Goal: Information Seeking & Learning: Learn about a topic

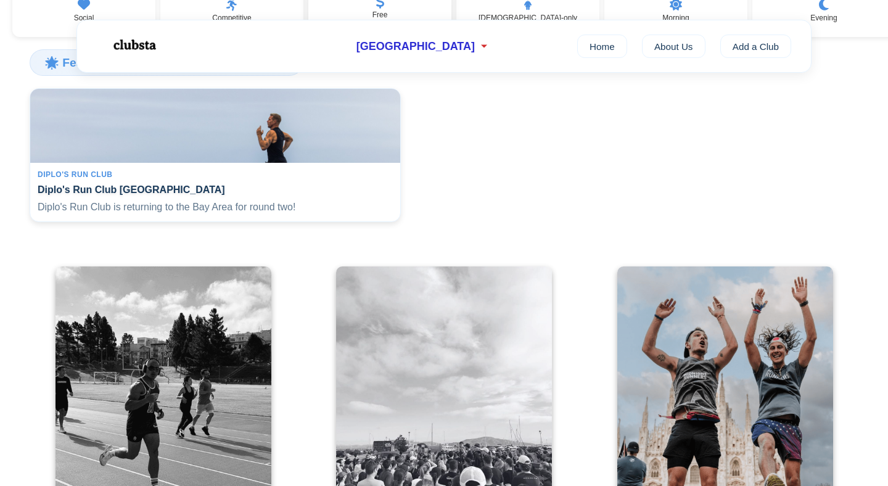
scroll to position [401, 0]
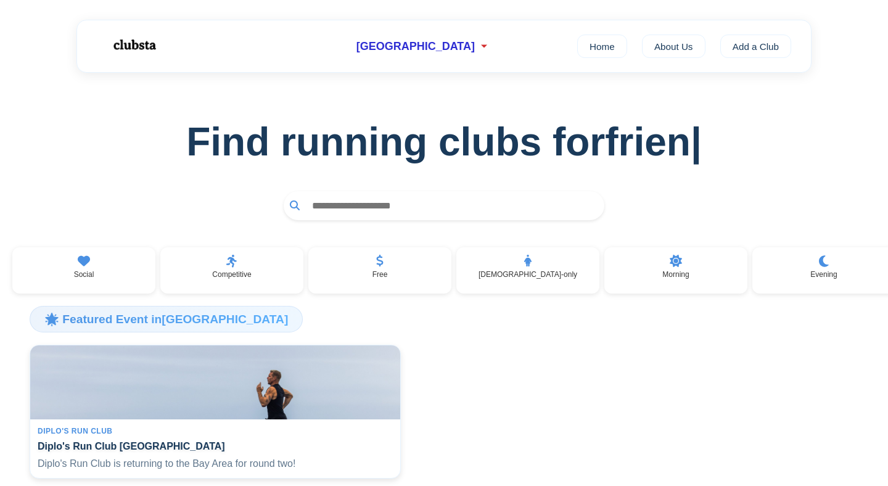
scroll to position [3, 0]
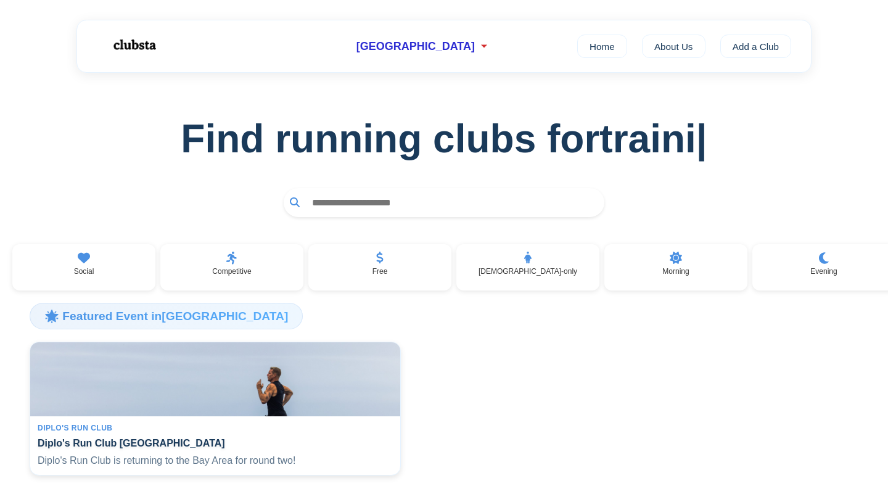
click at [430, 205] on input "text" at bounding box center [452, 202] width 292 height 23
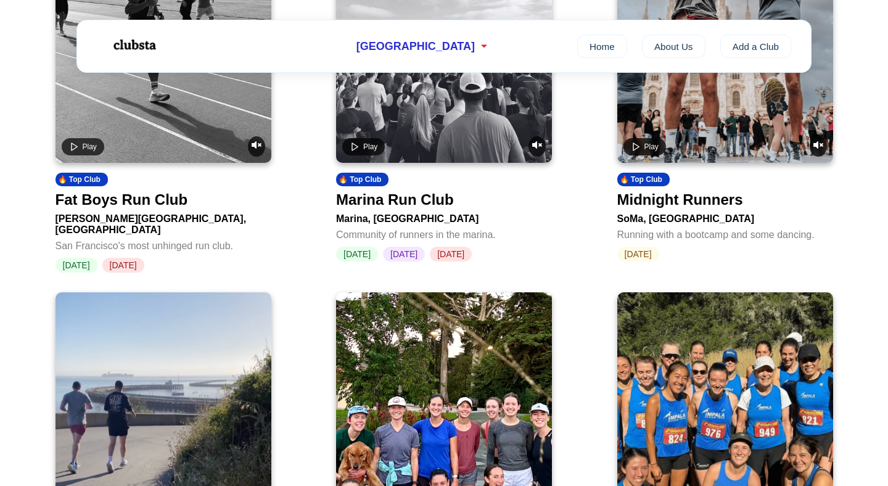
scroll to position [0, 0]
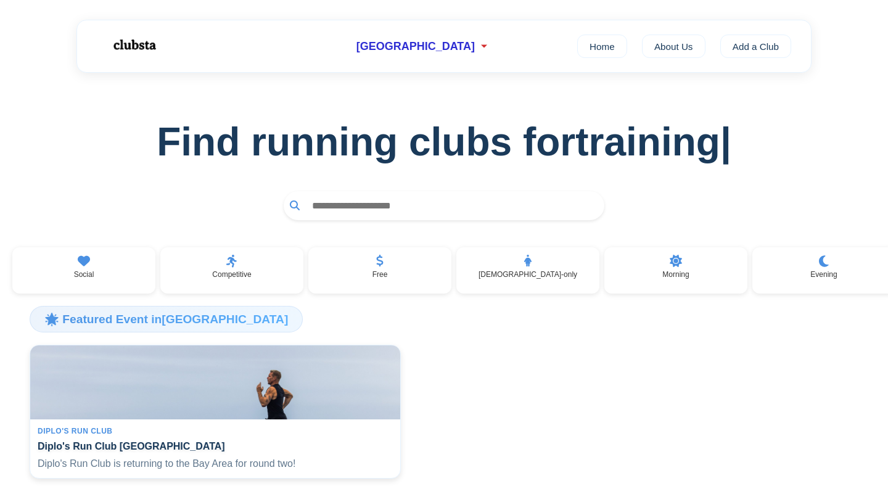
click at [354, 206] on input "text" at bounding box center [452, 205] width 292 height 23
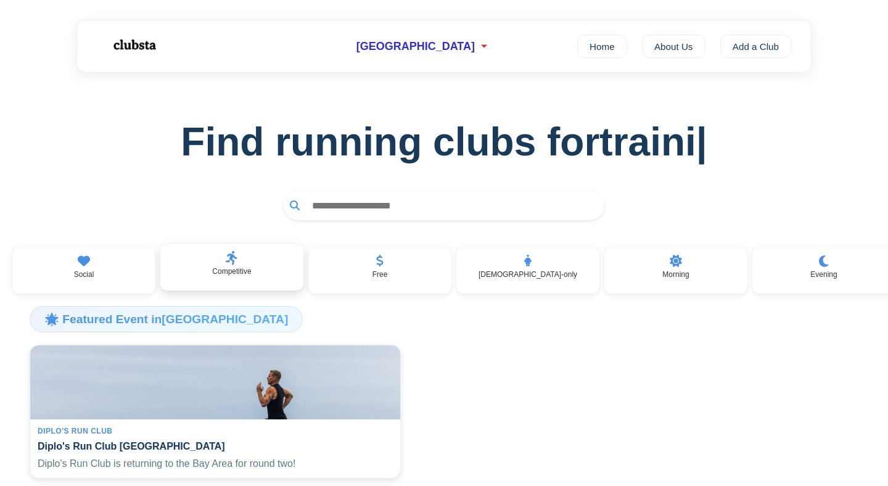
click at [244, 287] on div "Competitive" at bounding box center [231, 267] width 143 height 47
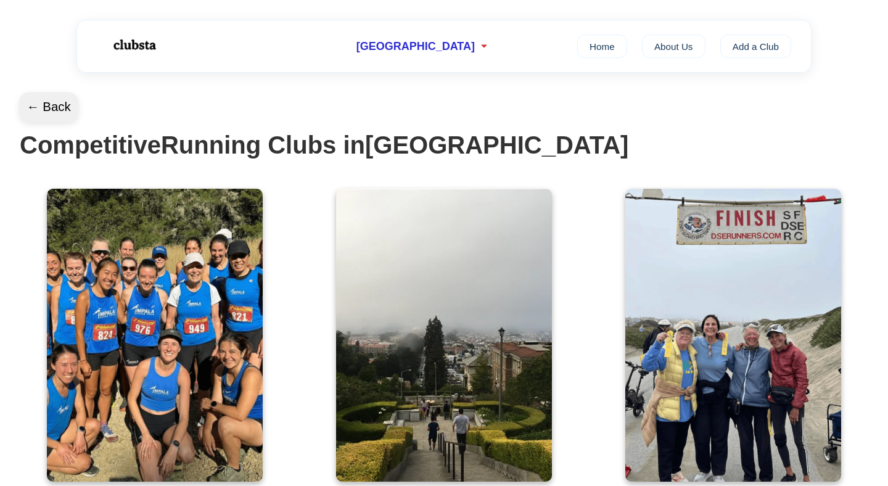
click at [60, 108] on button "← Back" at bounding box center [48, 107] width 59 height 30
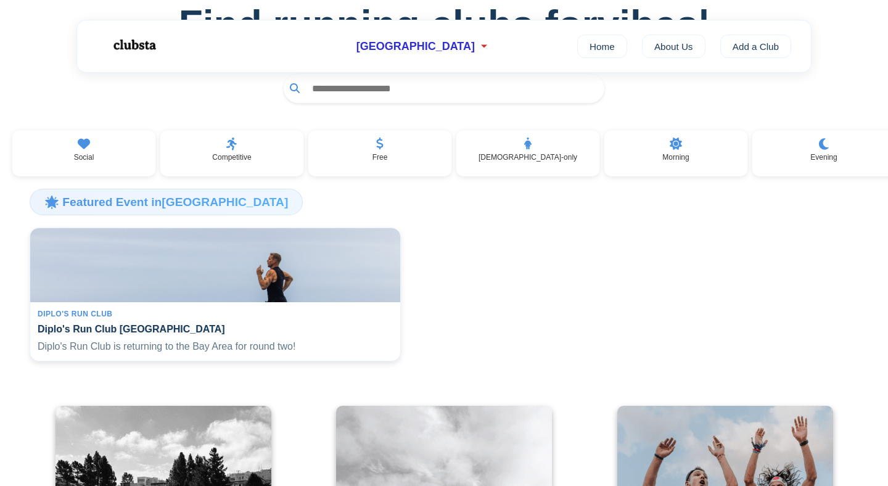
scroll to position [122, 0]
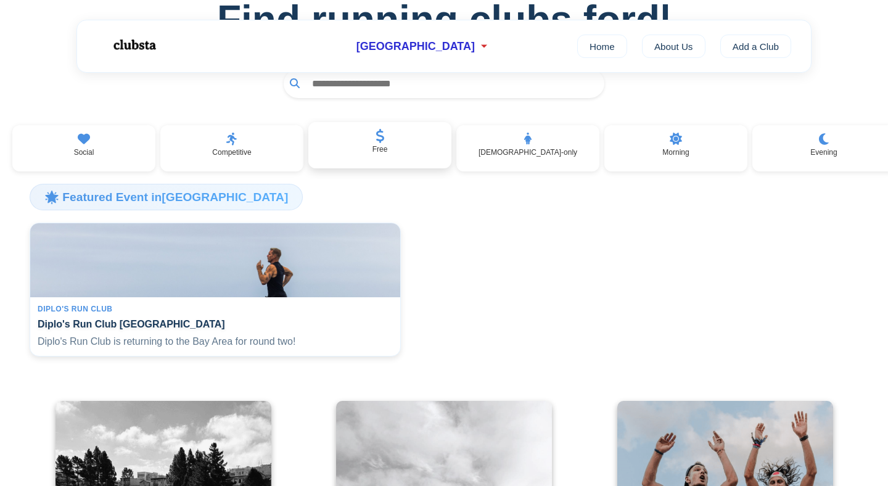
click at [399, 163] on div "Free" at bounding box center [379, 145] width 143 height 47
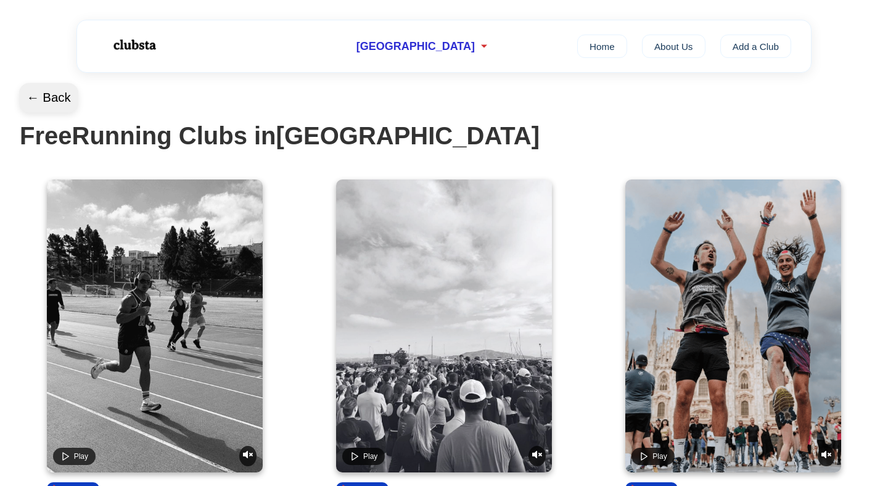
click at [63, 105] on button "← Back" at bounding box center [48, 98] width 59 height 30
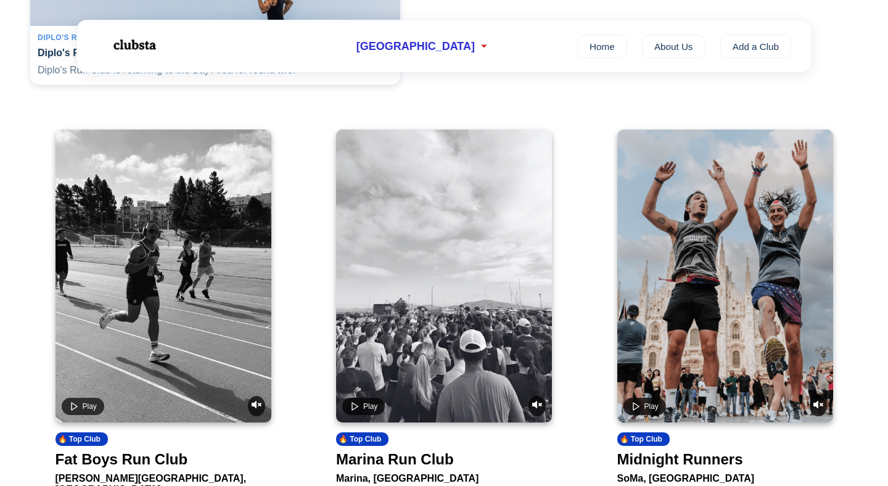
scroll to position [525, 0]
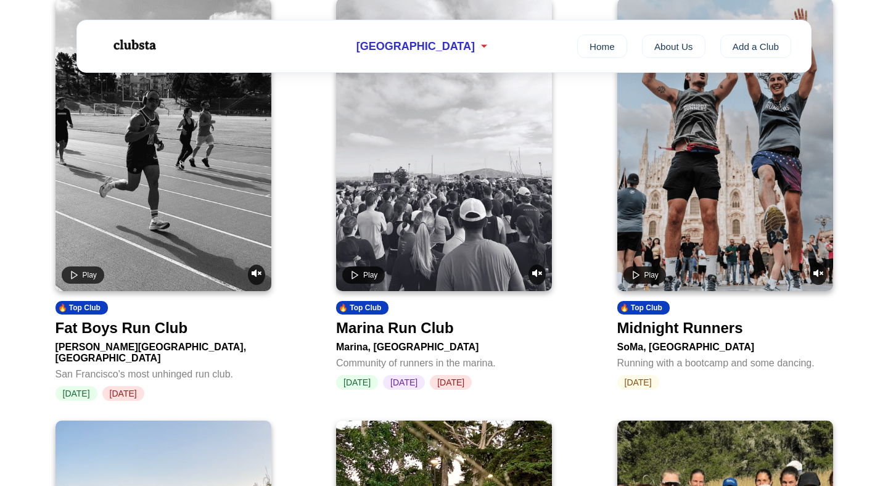
click at [110, 247] on video at bounding box center [163, 144] width 216 height 293
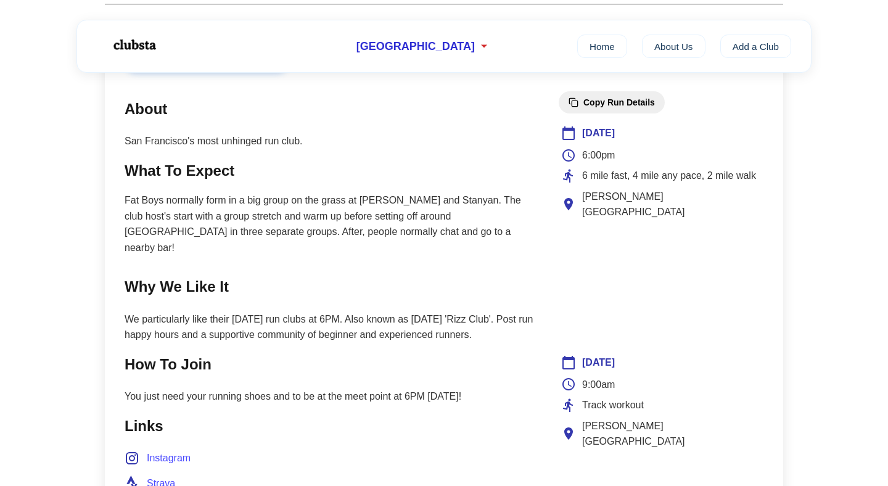
scroll to position [500, 0]
click at [168, 232] on p "Fat Boys normally form in a big group on the grass at Haight and Stanyan. The c…" at bounding box center [329, 222] width 409 height 63
click at [168, 231] on p "Fat Boys normally form in a big group on the grass at Haight and Stanyan. The c…" at bounding box center [329, 222] width 409 height 63
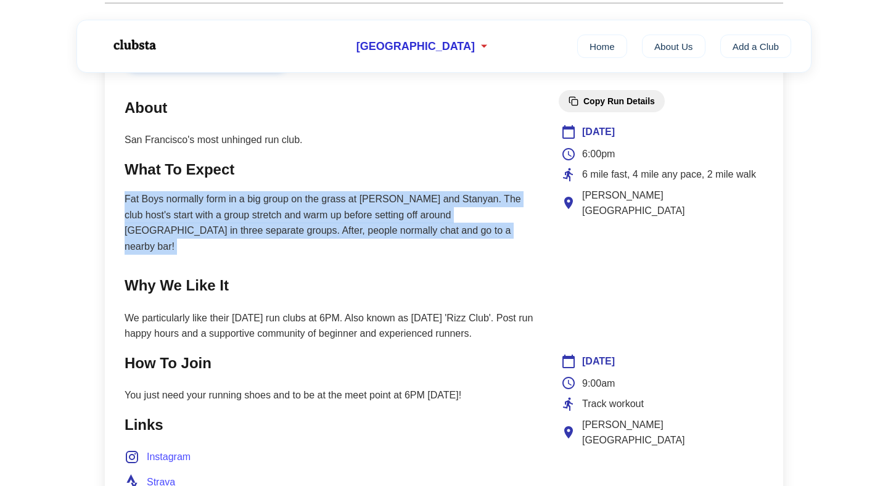
click at [168, 231] on p "Fat Boys normally form in a big group on the grass at Haight and Stanyan. The c…" at bounding box center [329, 222] width 409 height 63
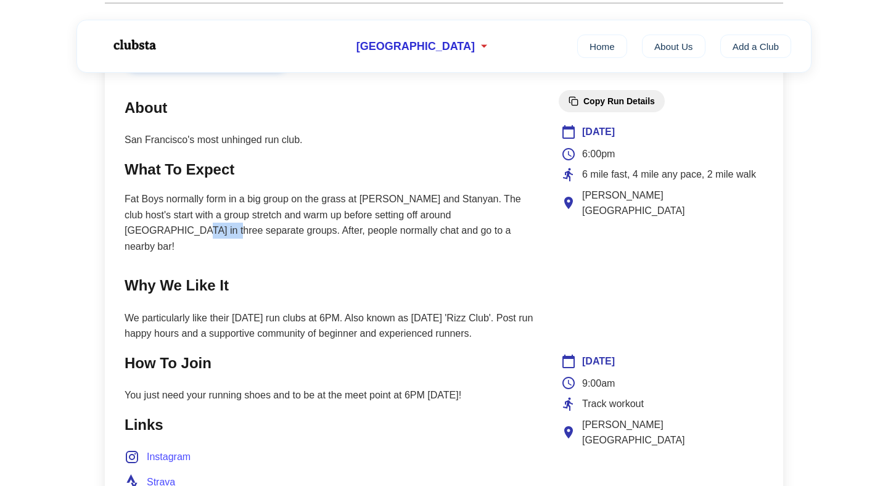
click at [168, 231] on p "Fat Boys normally form in a big group on the grass at Haight and Stanyan. The c…" at bounding box center [329, 222] width 409 height 63
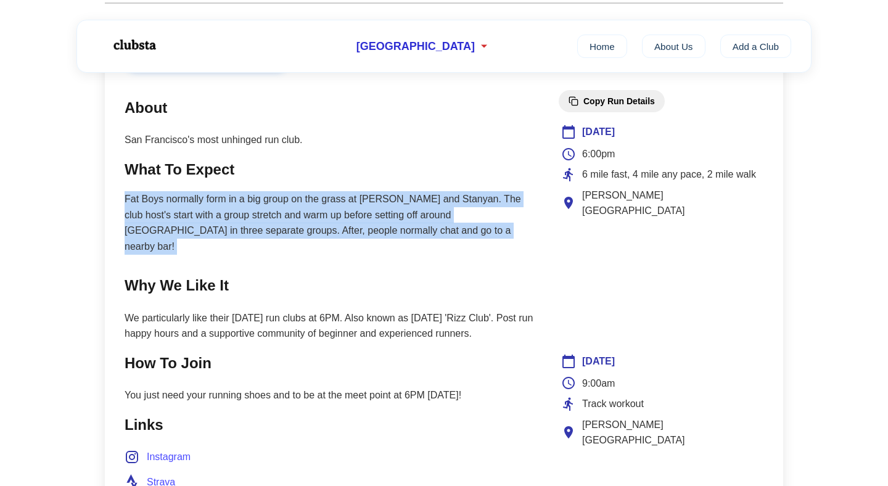
click at [168, 231] on p "Fat Boys normally form in a big group on the grass at Haight and Stanyan. The c…" at bounding box center [329, 222] width 409 height 63
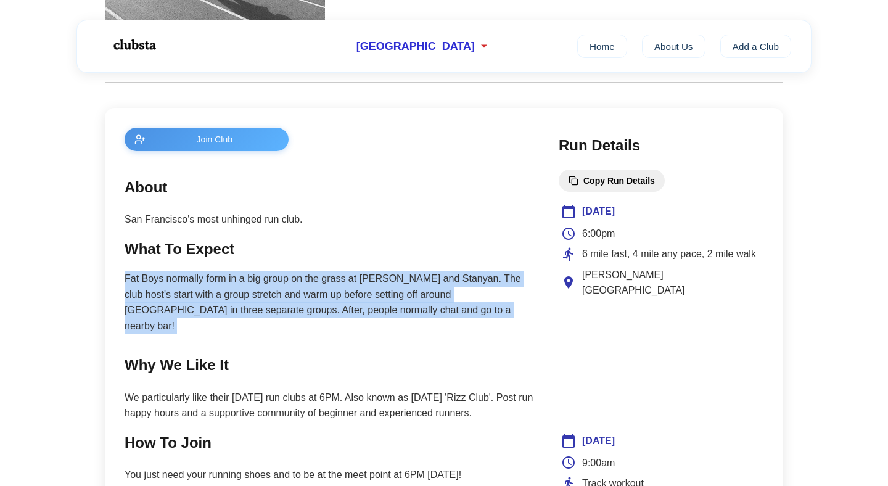
scroll to position [422, 0]
click at [473, 284] on p "Fat Boys normally form in a big group on the grass at Haight and Stanyan. The c…" at bounding box center [329, 301] width 409 height 63
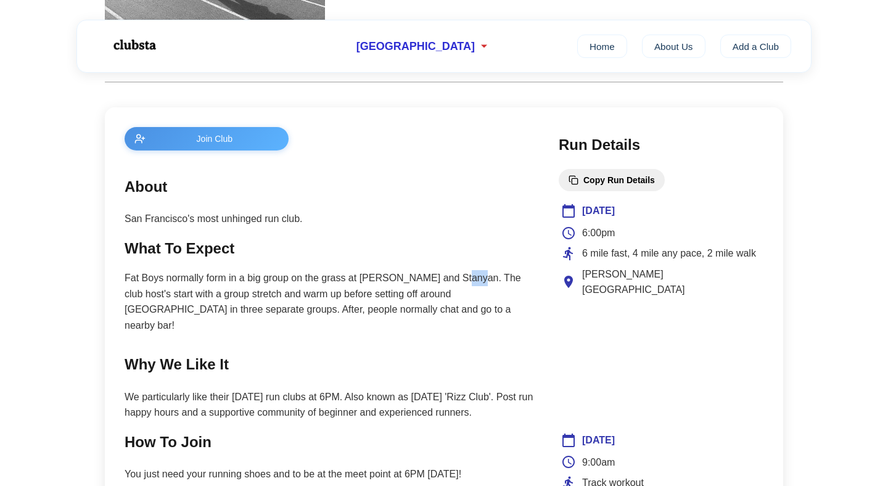
click at [473, 284] on p "Fat Boys normally form in a big group on the grass at Haight and Stanyan. The c…" at bounding box center [329, 301] width 409 height 63
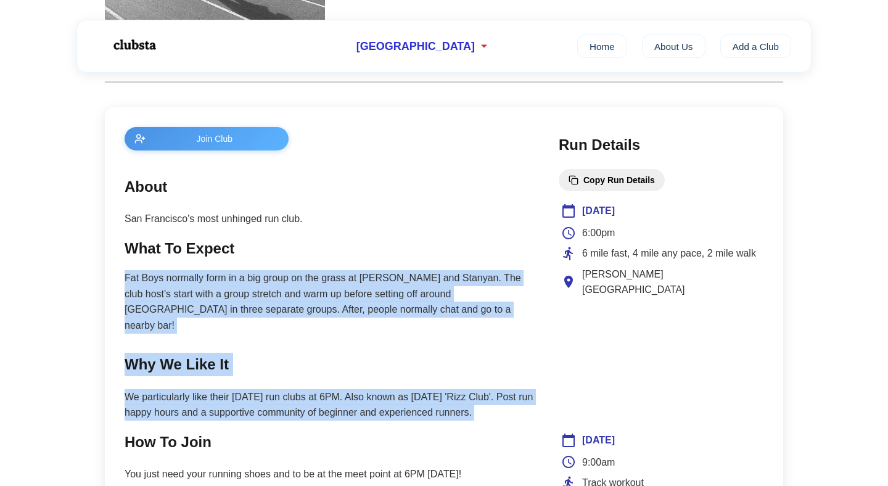
drag, startPoint x: 473, startPoint y: 284, endPoint x: 485, endPoint y: 391, distance: 108.0
click at [485, 389] on main "Join Club About San Francisco's most unhinged run club. What To Expect Fat Boys…" at bounding box center [329, 387] width 409 height 520
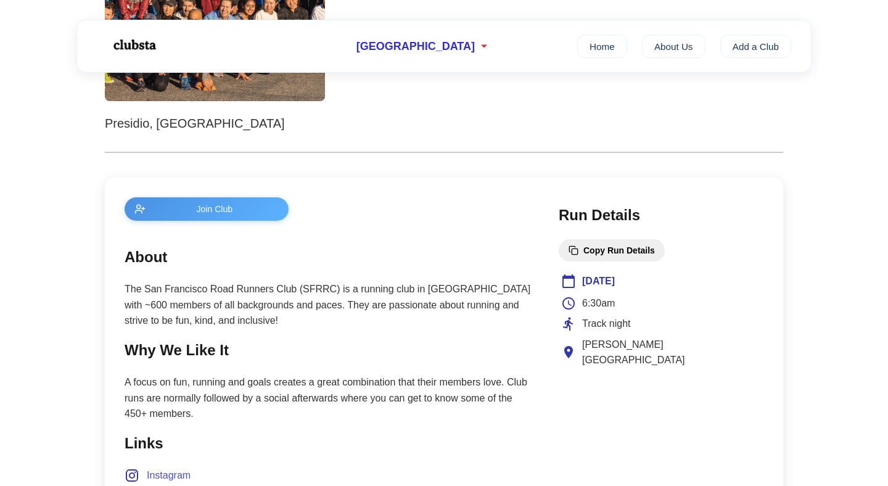
scroll to position [398, 0]
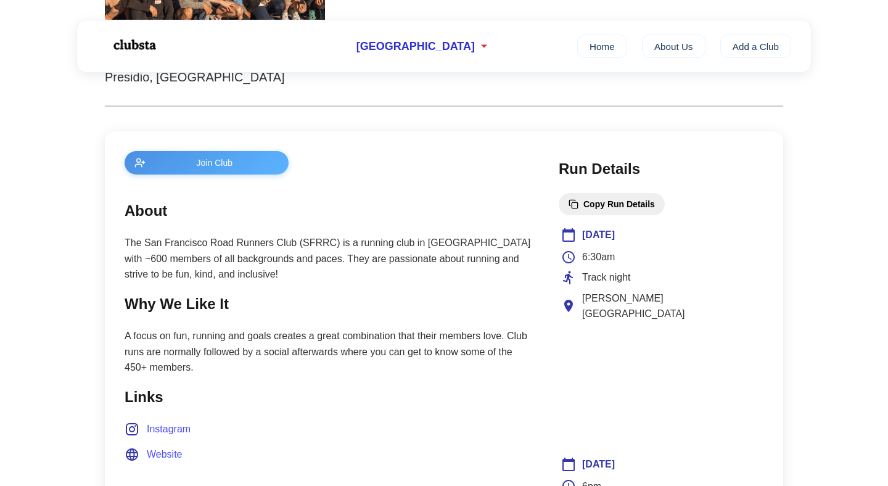
click at [240, 267] on p "The San Francisco Road Runners Club (SFRRC) is a running club in [GEOGRAPHIC_DA…" at bounding box center [329, 258] width 409 height 47
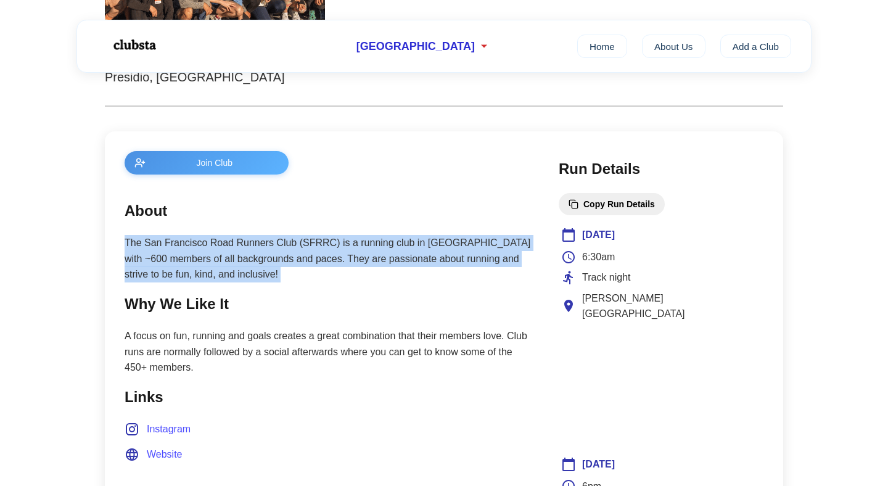
click at [240, 267] on p "The San Francisco Road Runners Club (SFRRC) is a running club in San Francisco …" at bounding box center [329, 258] width 409 height 47
click at [246, 277] on p "The San Francisco Road Runners Club (SFRRC) is a running club in San Francisco …" at bounding box center [329, 258] width 409 height 47
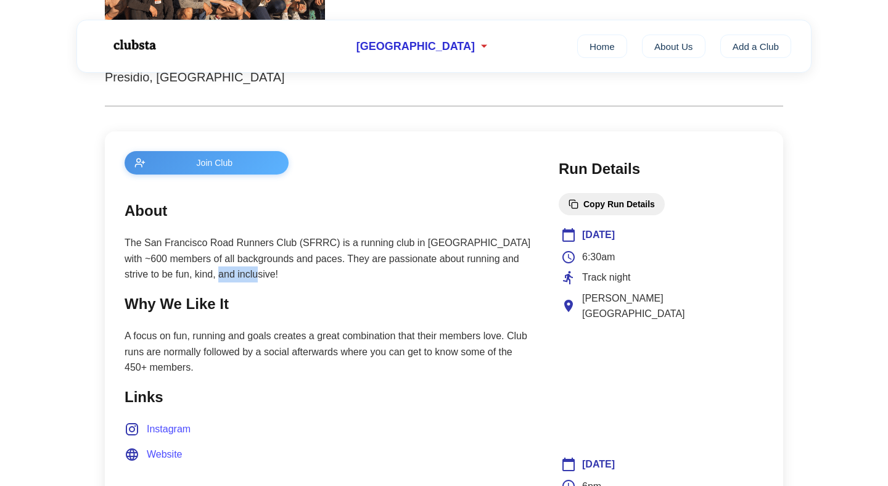
click at [246, 277] on p "The San Francisco Road Runners Club (SFRRC) is a running club in San Francisco …" at bounding box center [329, 258] width 409 height 47
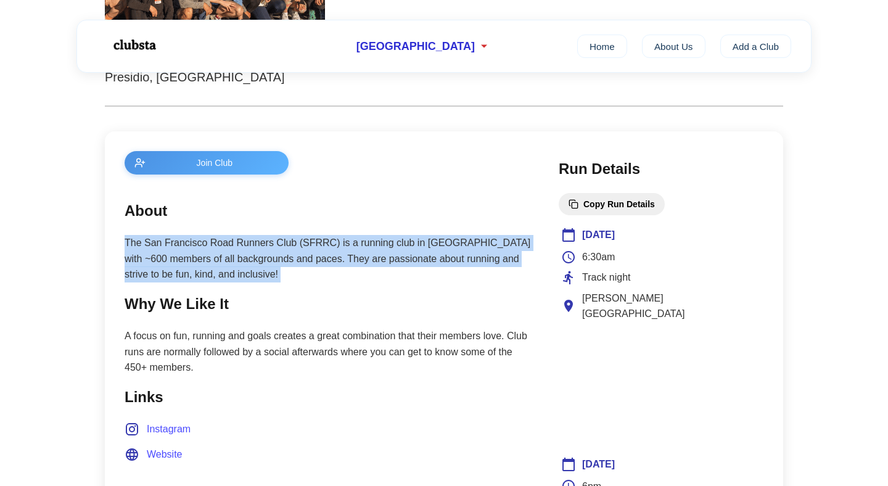
click at [246, 277] on p "The San Francisco Road Runners Club (SFRRC) is a running club in San Francisco …" at bounding box center [329, 258] width 409 height 47
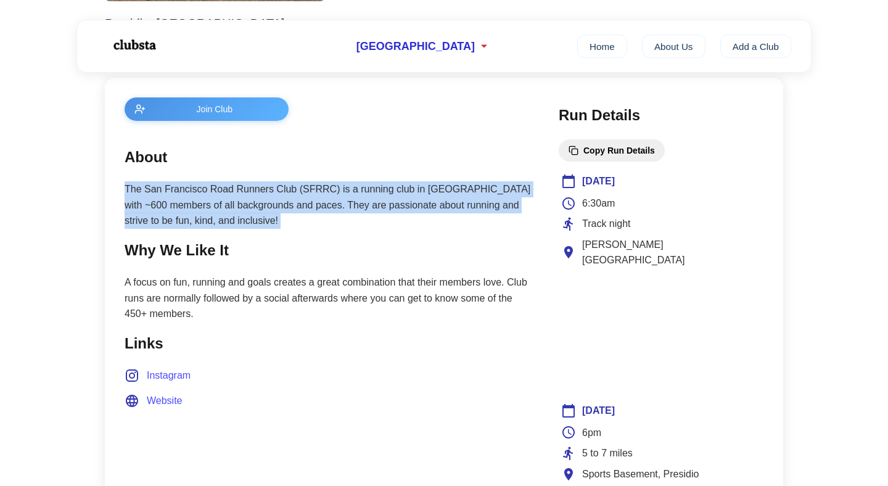
scroll to position [459, 0]
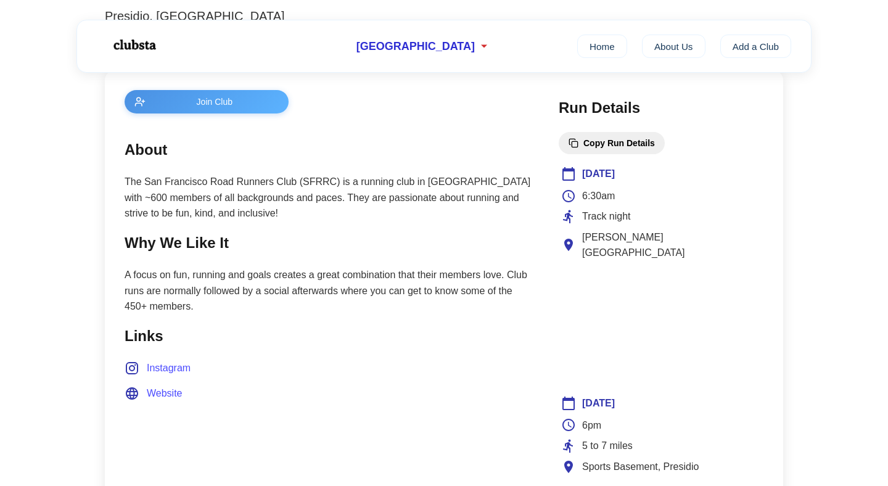
click at [238, 303] on p "A focus on fun, running and goals creates a great combination that their member…" at bounding box center [329, 290] width 409 height 47
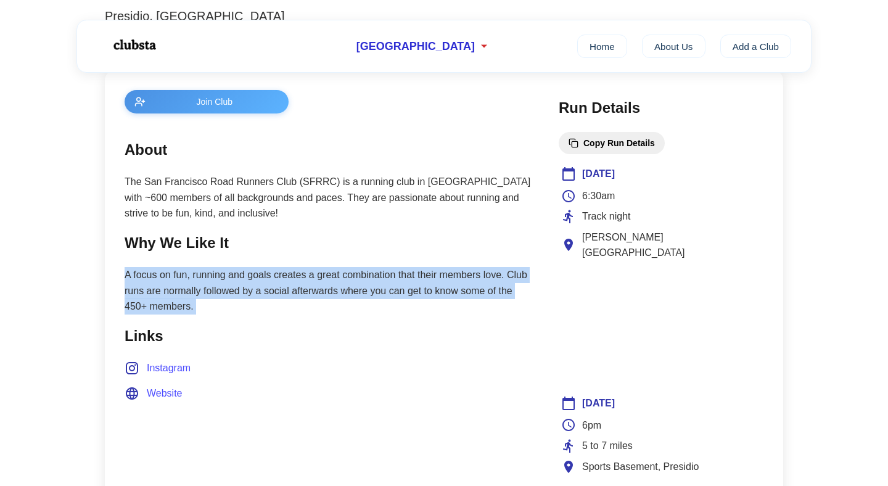
click at [238, 303] on p "A focus on fun, running and goals creates a great combination that their member…" at bounding box center [329, 290] width 409 height 47
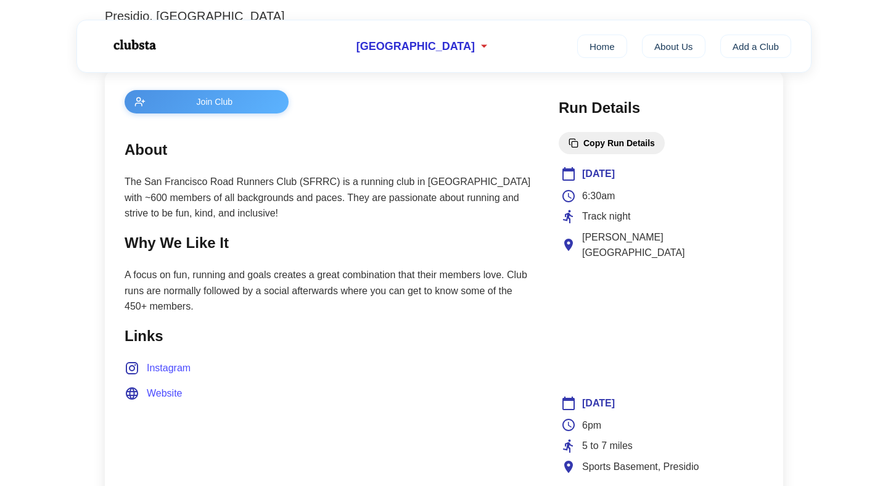
click at [298, 365] on li "Instagram" at bounding box center [329, 368] width 409 height 16
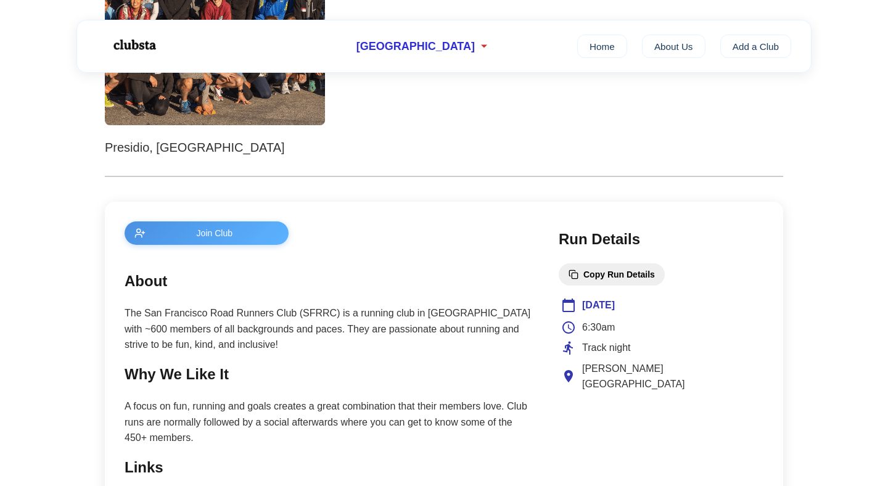
scroll to position [0, 0]
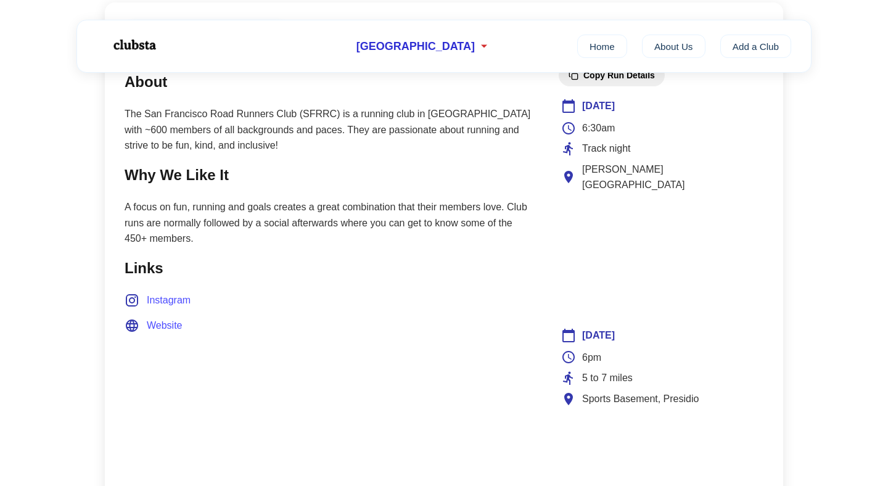
scroll to position [512, 0]
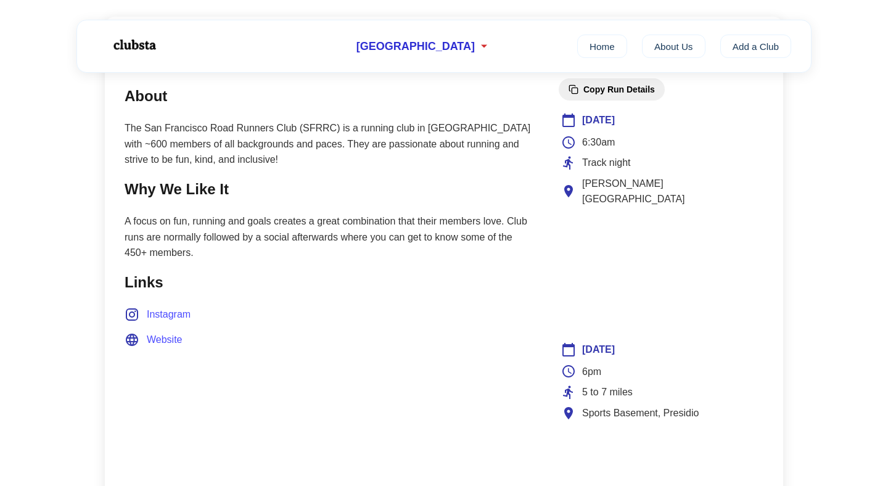
click at [470, 239] on p "A focus on fun, running and goals creates a great combination that their member…" at bounding box center [329, 236] width 409 height 47
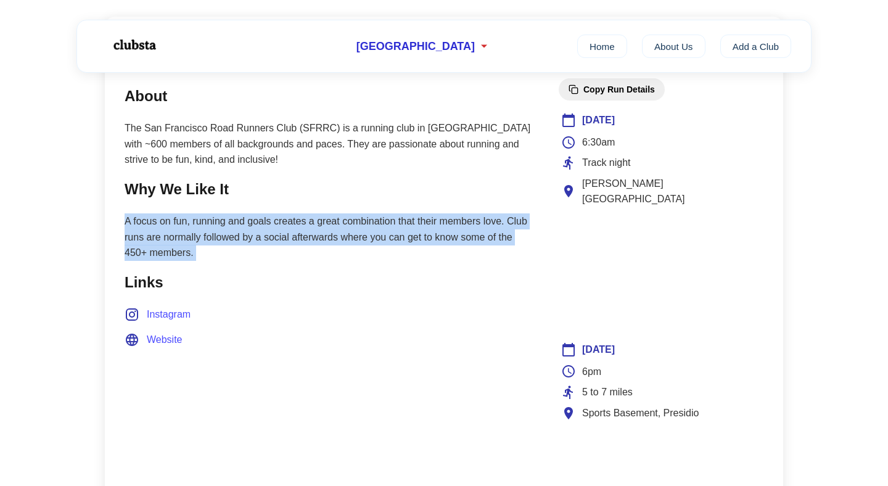
click at [470, 239] on p "A focus on fun, running and goals creates a great combination that their member…" at bounding box center [329, 236] width 409 height 47
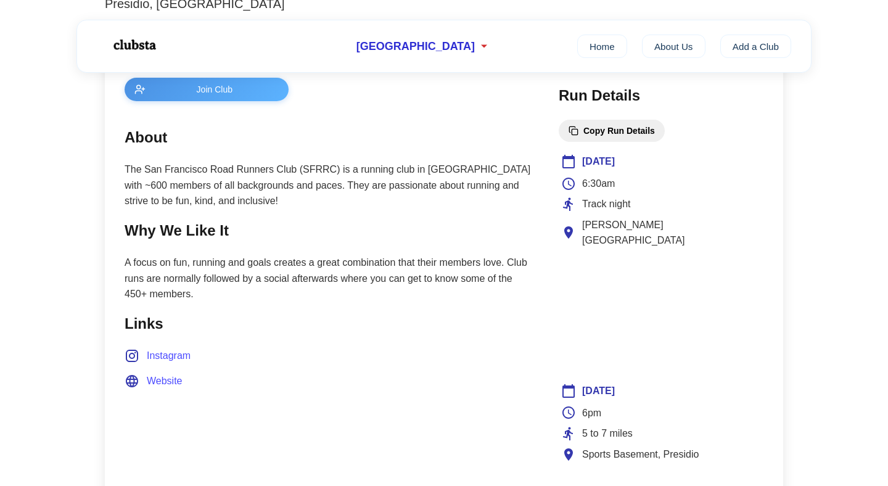
scroll to position [460, 0]
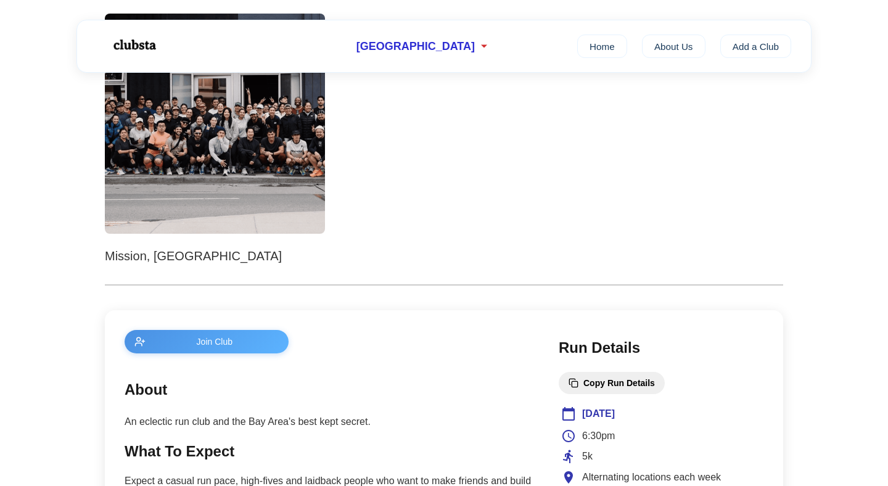
scroll to position [387, 0]
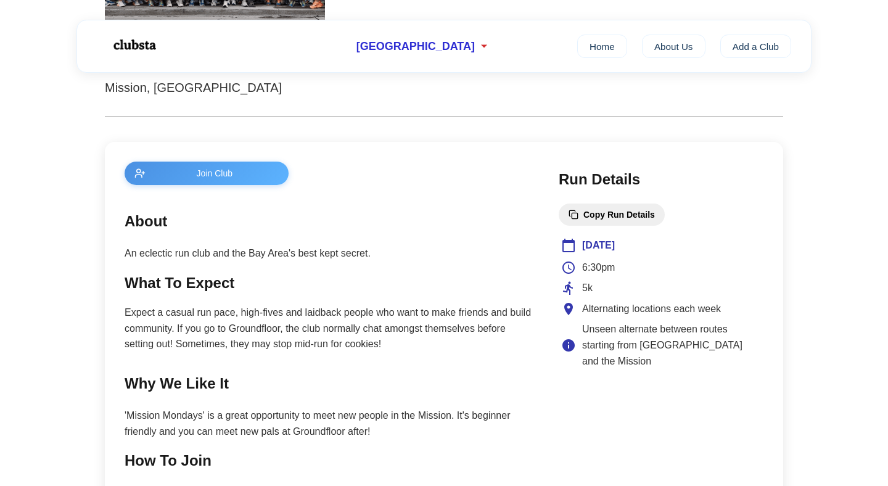
click at [307, 259] on p "An eclectic run club and the Bay Area's best kept secret." at bounding box center [329, 253] width 409 height 16
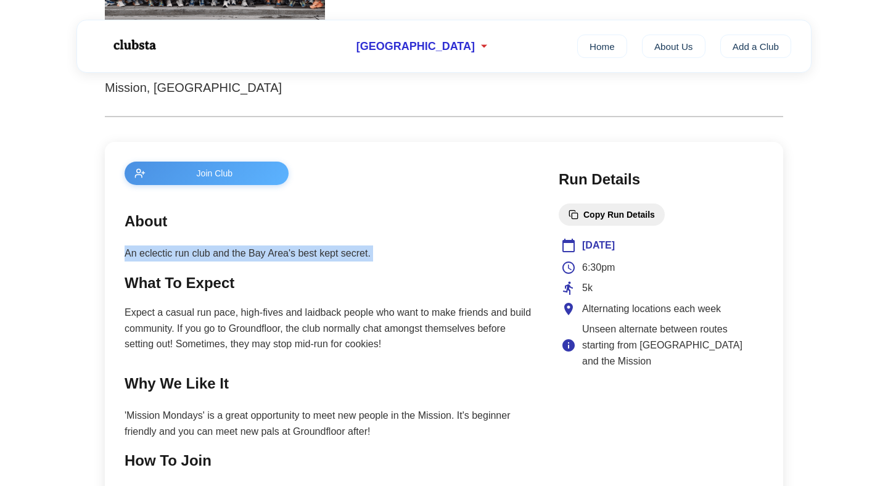
click at [307, 259] on p "An eclectic run club and the Bay Area's best kept secret." at bounding box center [329, 253] width 409 height 16
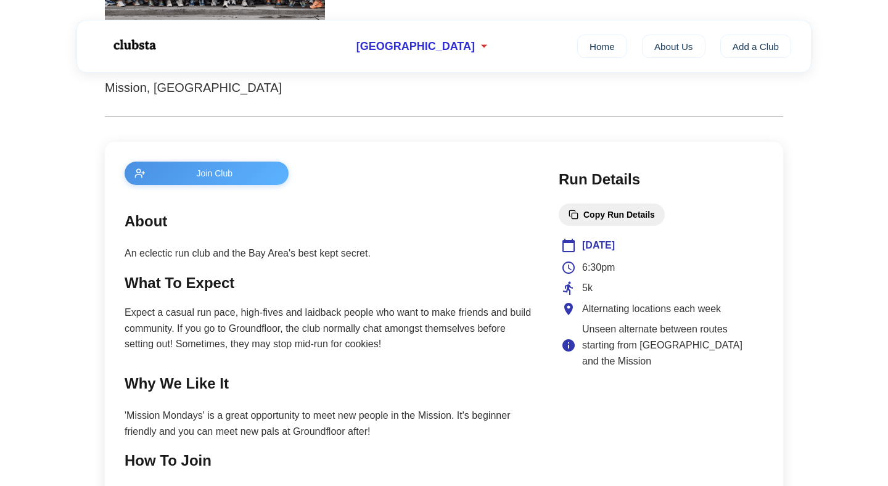
click at [327, 311] on p "Expect a casual run pace, high-fives and laidback people who want to make frien…" at bounding box center [329, 327] width 409 height 47
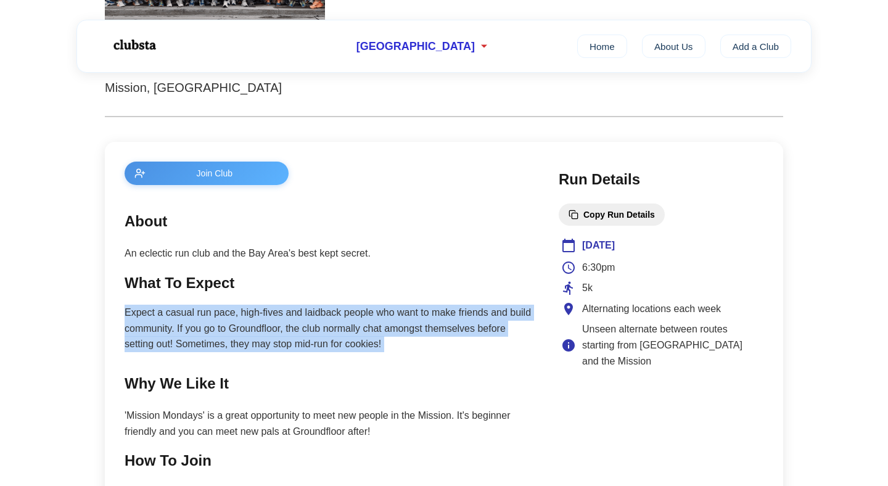
drag, startPoint x: 327, startPoint y: 311, endPoint x: 339, endPoint y: 330, distance: 21.9
click at [339, 330] on p "Expect a casual run pace, high-fives and laidback people who want to make frien…" at bounding box center [329, 327] width 409 height 47
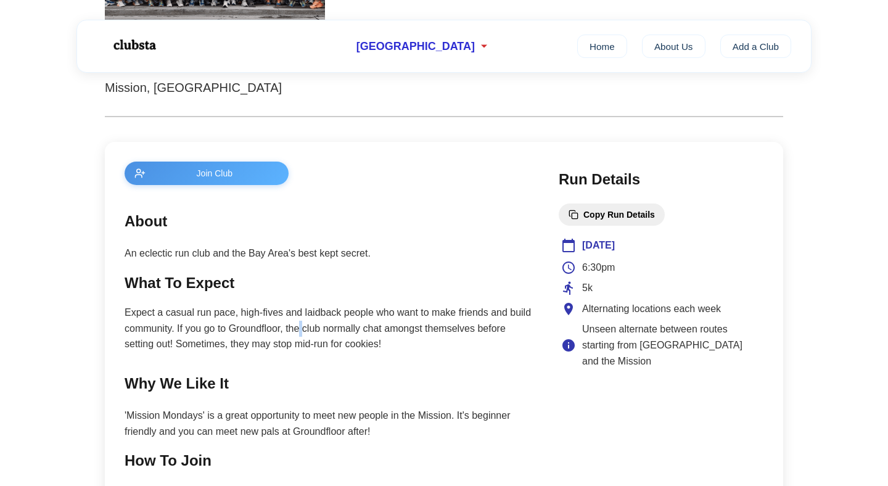
click at [339, 330] on p "Expect a casual run pace, high-fives and laidback people who want to make frien…" at bounding box center [329, 327] width 409 height 47
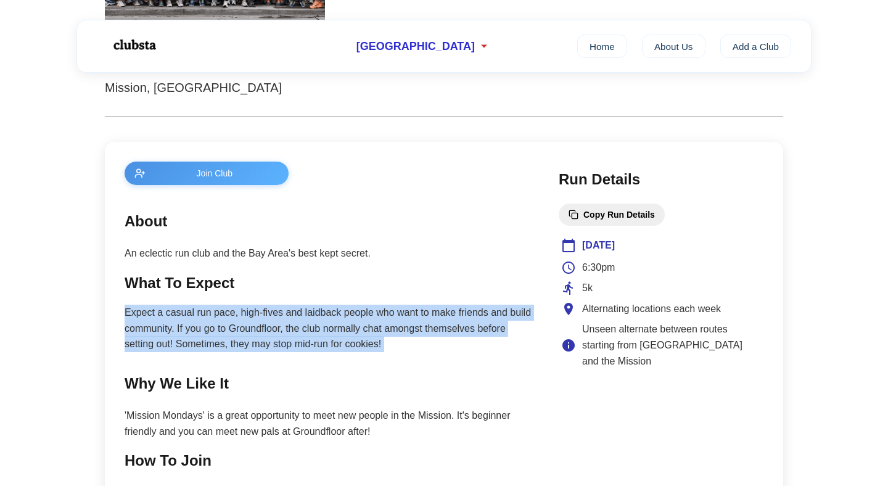
click at [339, 330] on p "Expect a casual run pace, high-fives and laidback people who want to make frien…" at bounding box center [329, 327] width 409 height 47
drag, startPoint x: 339, startPoint y: 328, endPoint x: 338, endPoint y: 322, distance: 6.2
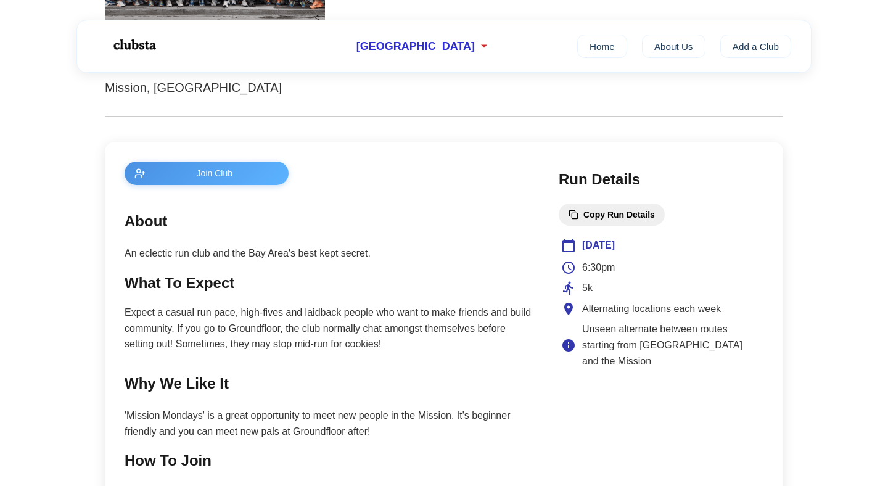
click at [333, 240] on section "About An eclectic run club and the Bay Area's best kept secret." at bounding box center [329, 236] width 409 height 52
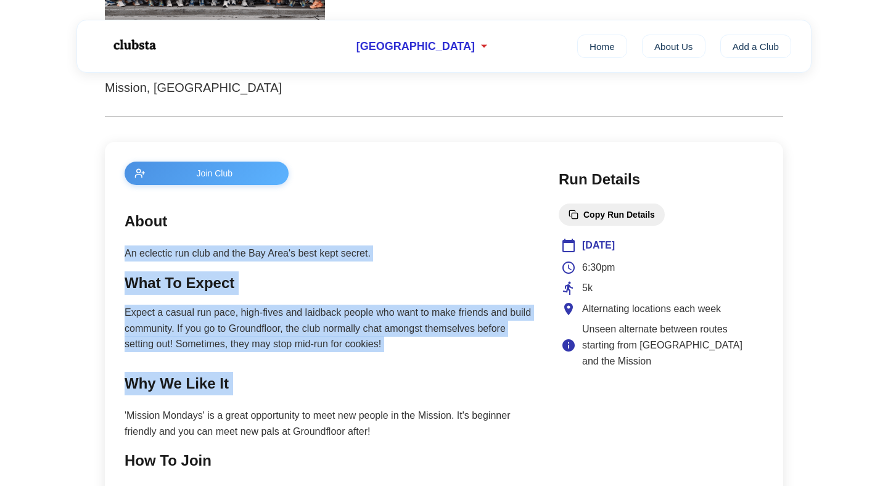
drag, startPoint x: 333, startPoint y: 240, endPoint x: 368, endPoint y: 391, distance: 155.0
click at [368, 391] on main "Join Club About An eclectic run club and the Bay Area's best kept secret. What …" at bounding box center [329, 383] width 409 height 444
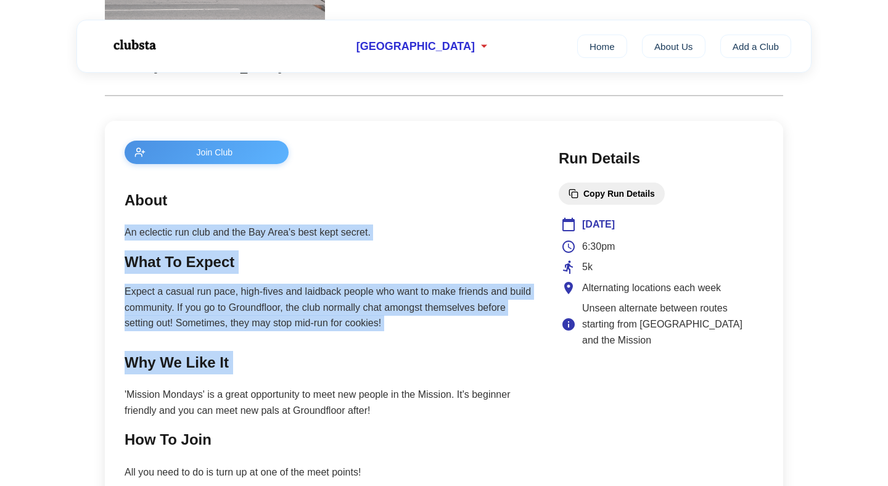
scroll to position [410, 0]
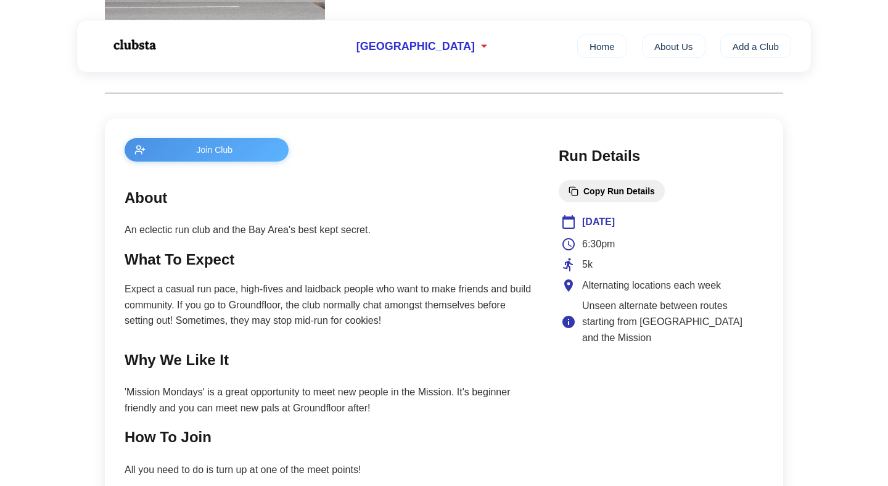
click at [368, 391] on p "'Mission Mondays' is a great opportunity to meet new people in the Mission. It'…" at bounding box center [329, 399] width 409 height 31
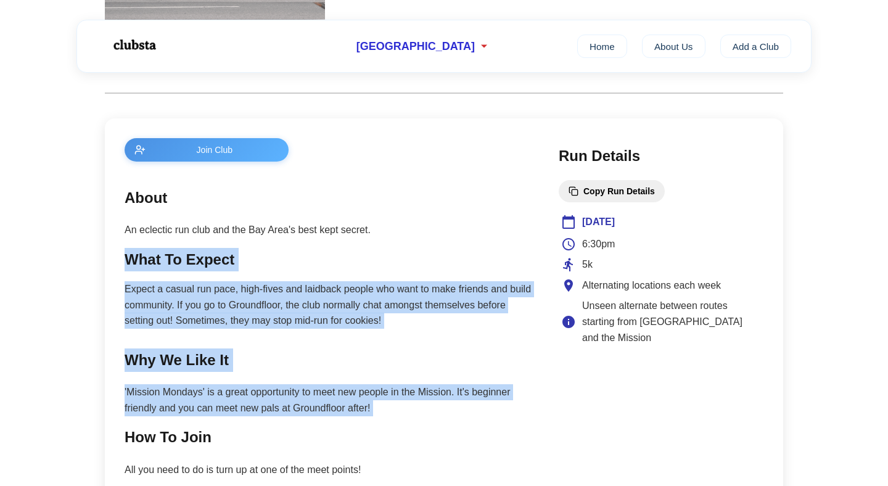
drag, startPoint x: 368, startPoint y: 391, endPoint x: 348, endPoint y: 250, distance: 143.2
click at [348, 250] on main "Join Club About An eclectic run club and the Bay Area's best kept secret. What …" at bounding box center [329, 360] width 409 height 444
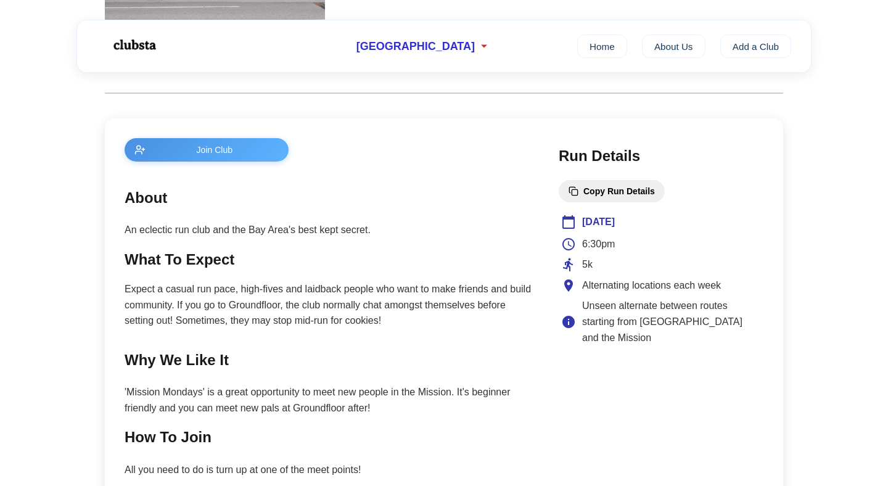
click at [341, 234] on p "An eclectic run club and the Bay Area's best kept secret." at bounding box center [329, 230] width 409 height 16
click at [340, 234] on p "An eclectic run club and the Bay Area's best kept secret." at bounding box center [329, 230] width 409 height 16
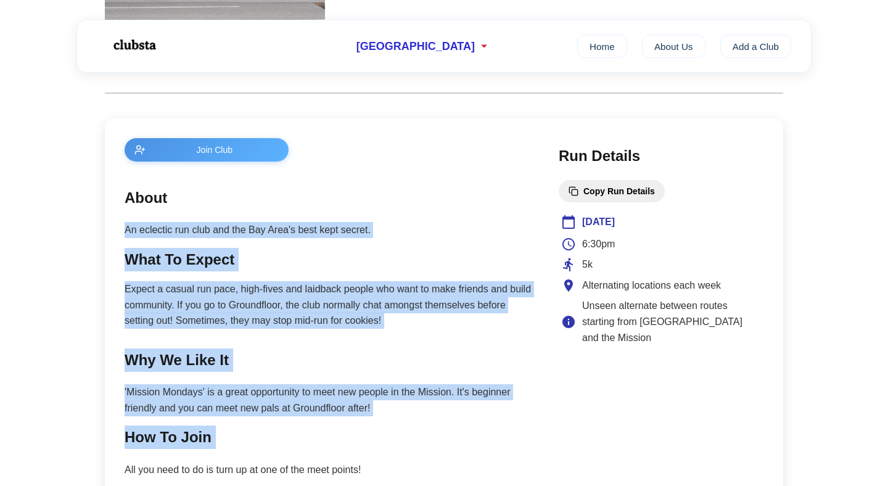
drag, startPoint x: 340, startPoint y: 234, endPoint x: 381, endPoint y: 431, distance: 200.8
click at [381, 431] on main "Join Club About An eclectic run club and the Bay Area's best kept secret. What …" at bounding box center [329, 360] width 409 height 444
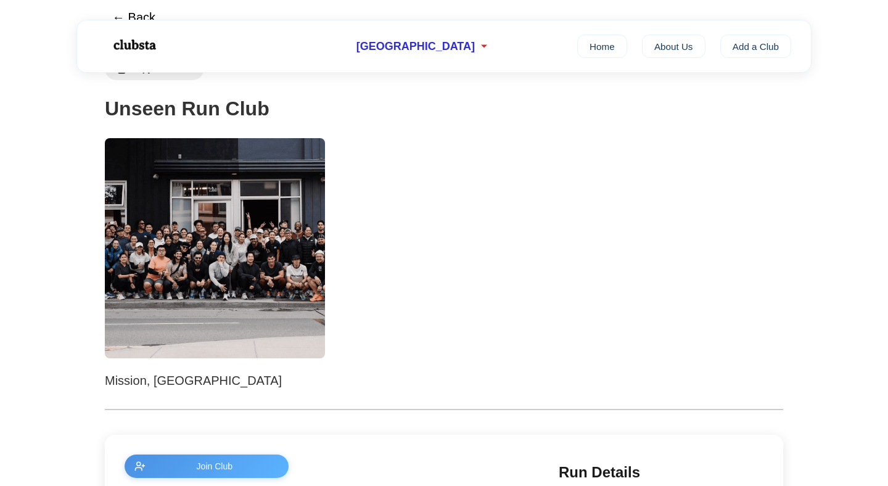
scroll to position [447, 0]
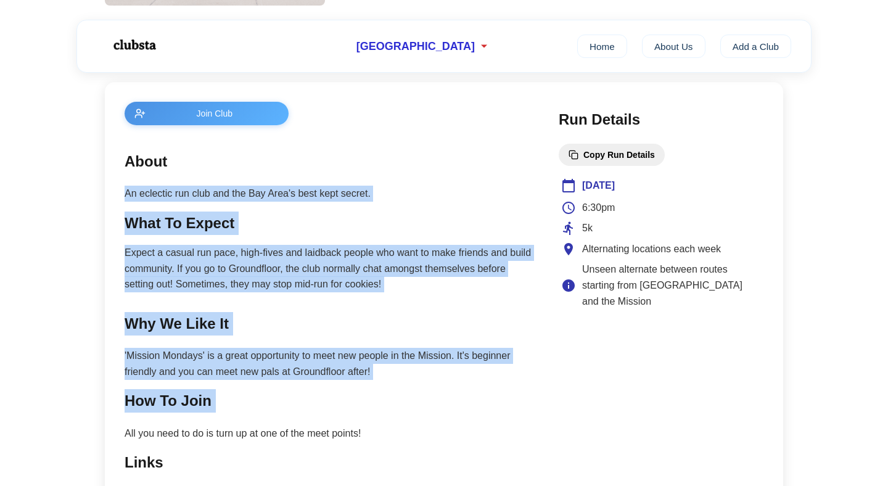
click at [325, 383] on main "Join Club About An eclectic run club and the Bay Area's best kept secret. What …" at bounding box center [329, 324] width 409 height 444
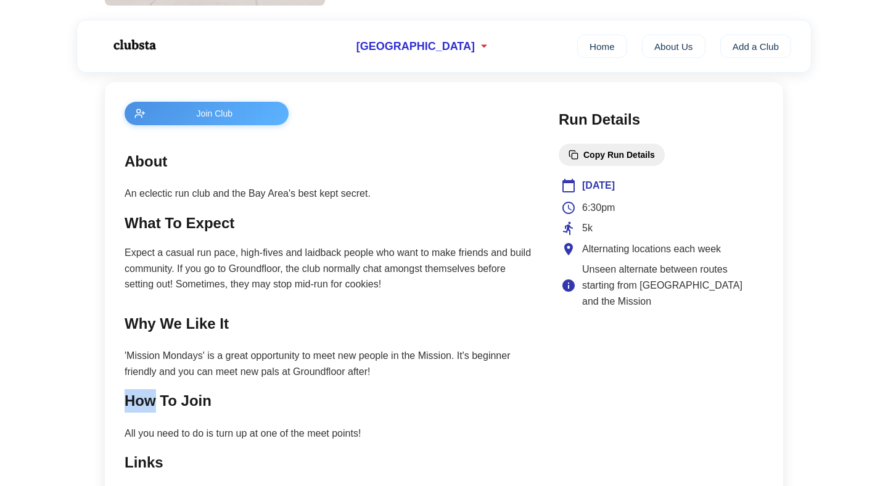
click at [325, 383] on main "Join Club About An eclectic run club and the Bay Area's best kept secret. What …" at bounding box center [329, 324] width 409 height 444
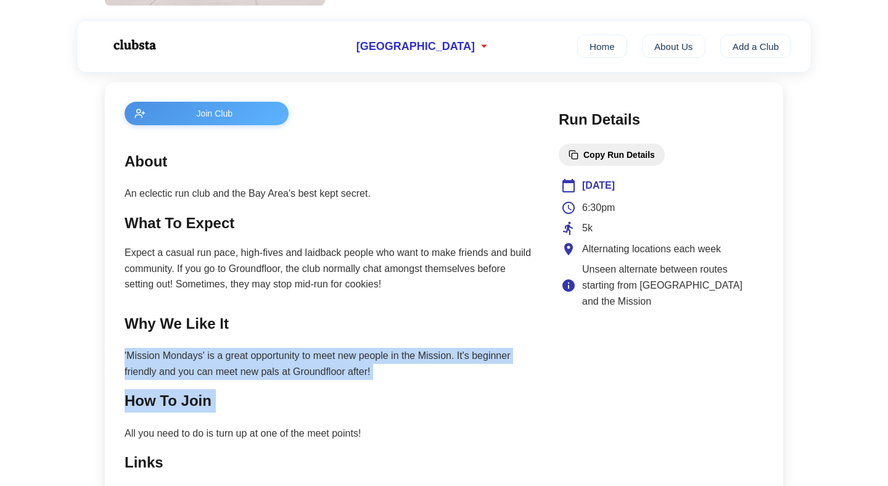
drag, startPoint x: 325, startPoint y: 383, endPoint x: 322, endPoint y: 377, distance: 7.7
click at [322, 377] on main "Join Club About An eclectic run club and the Bay Area's best kept secret. What …" at bounding box center [329, 324] width 409 height 444
click at [322, 377] on p "'Mission Mondays' is a great opportunity to meet new people in the Mission. It'…" at bounding box center [329, 363] width 409 height 31
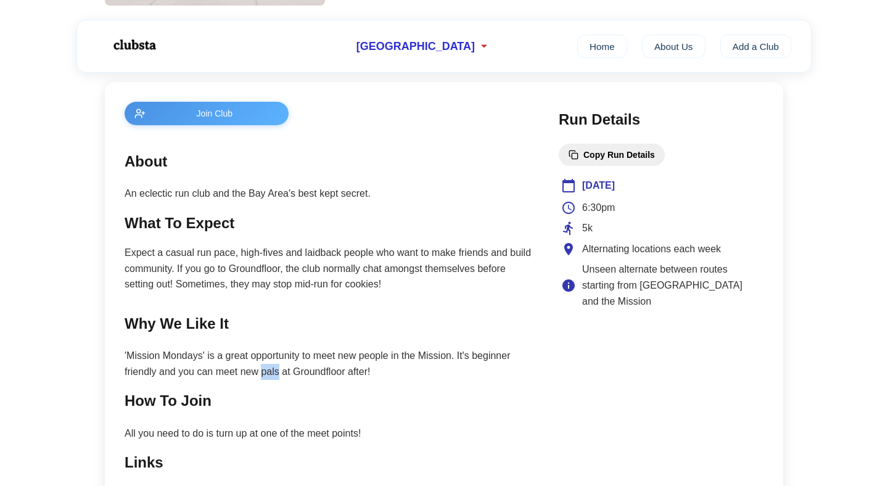
click at [322, 377] on p "'Mission Mondays' is a great opportunity to meet new people in the Mission. It'…" at bounding box center [329, 363] width 409 height 31
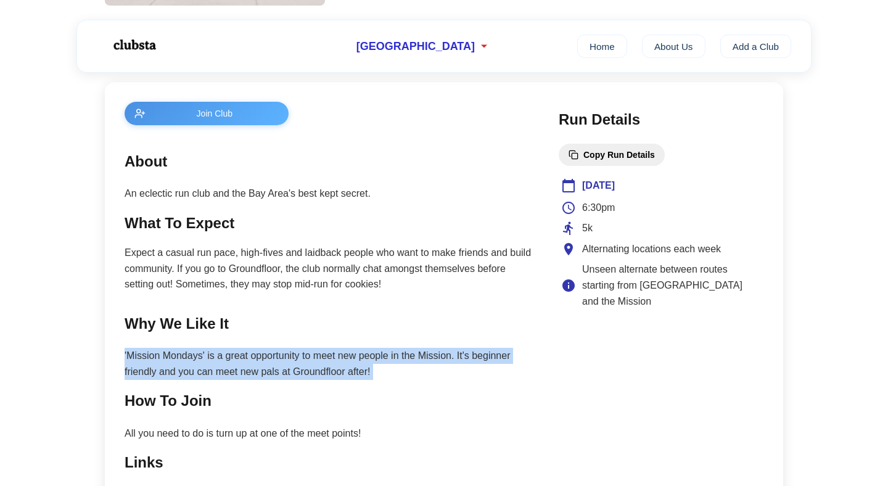
click at [322, 377] on p "'Mission Mondays' is a great opportunity to meet new people in the Mission. It'…" at bounding box center [329, 363] width 409 height 31
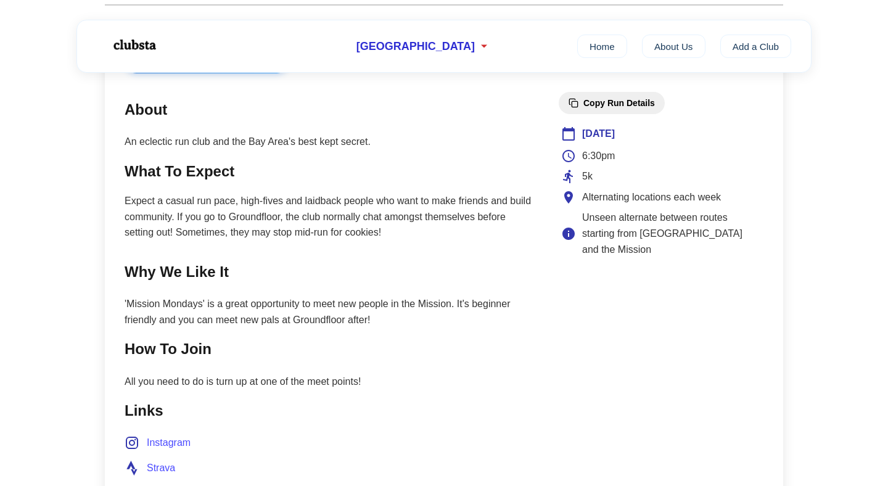
click at [317, 382] on p "All you need to do is turn up at one of the meet points!" at bounding box center [329, 382] width 409 height 16
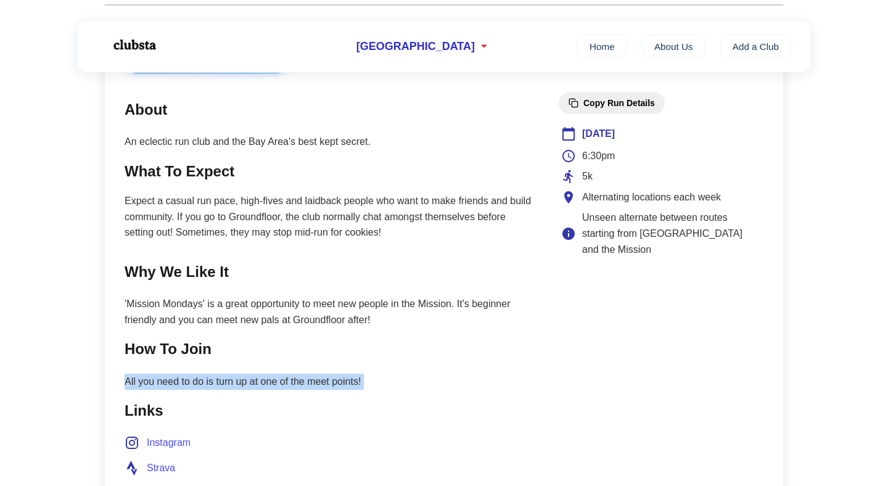
click at [317, 382] on p "All you need to do is turn up at one of the meet points!" at bounding box center [329, 382] width 409 height 16
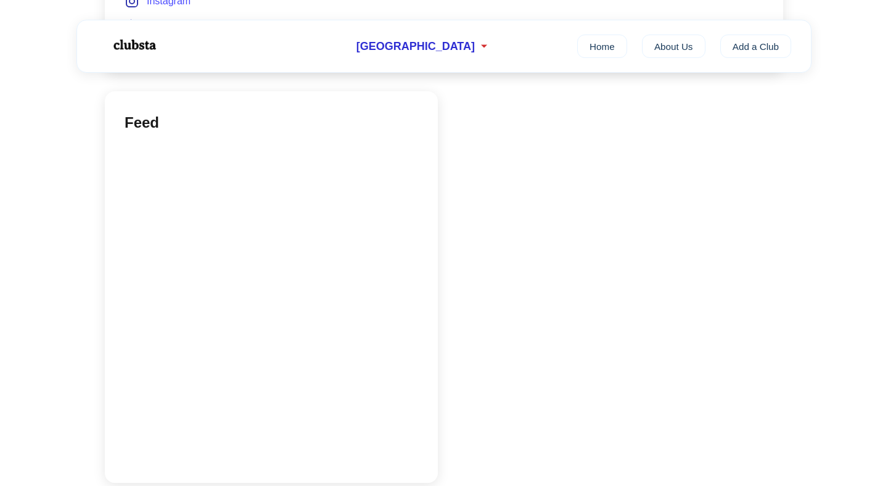
scroll to position [1015, 0]
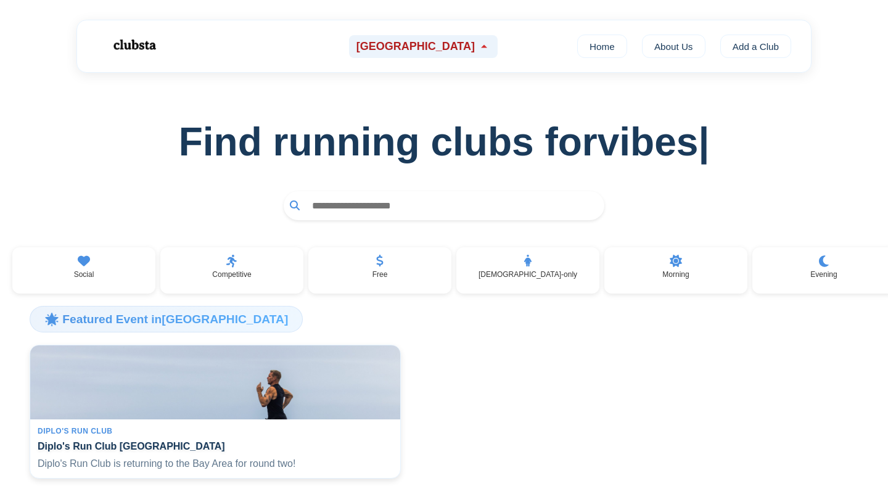
click at [402, 37] on div "[GEOGRAPHIC_DATA]" at bounding box center [423, 46] width 149 height 23
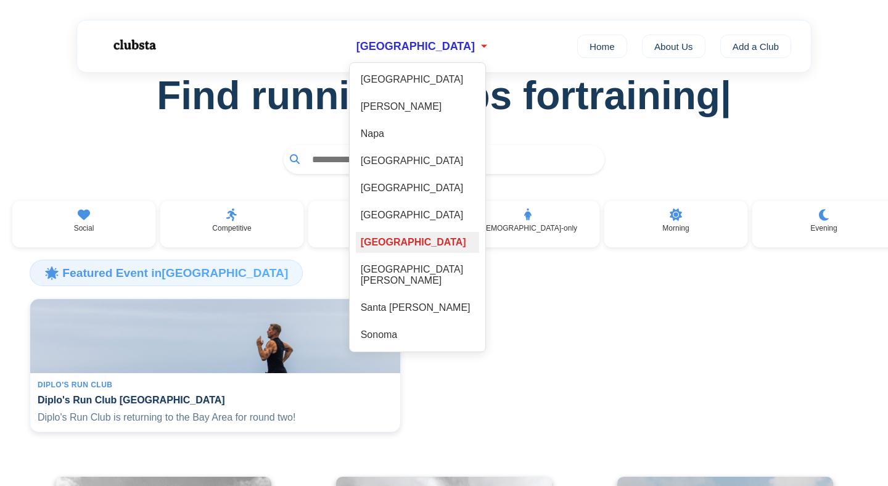
scroll to position [50, 0]
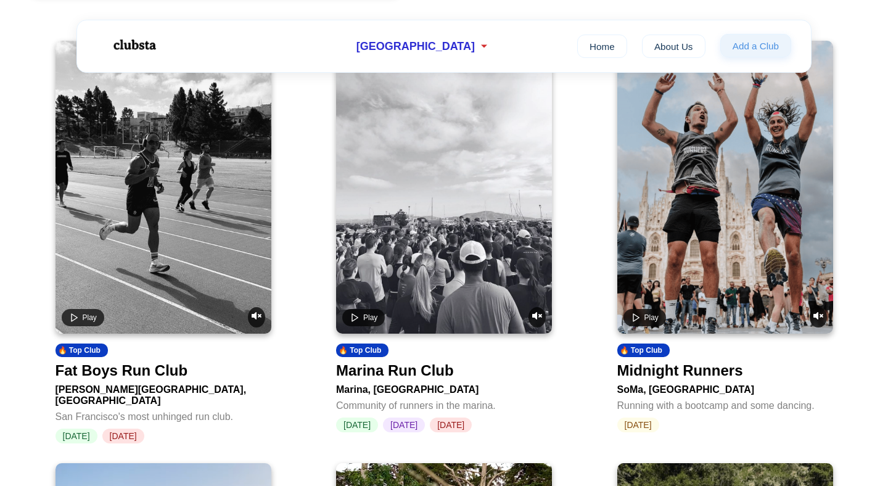
scroll to position [483, 0]
